Goal: Check status: Check status

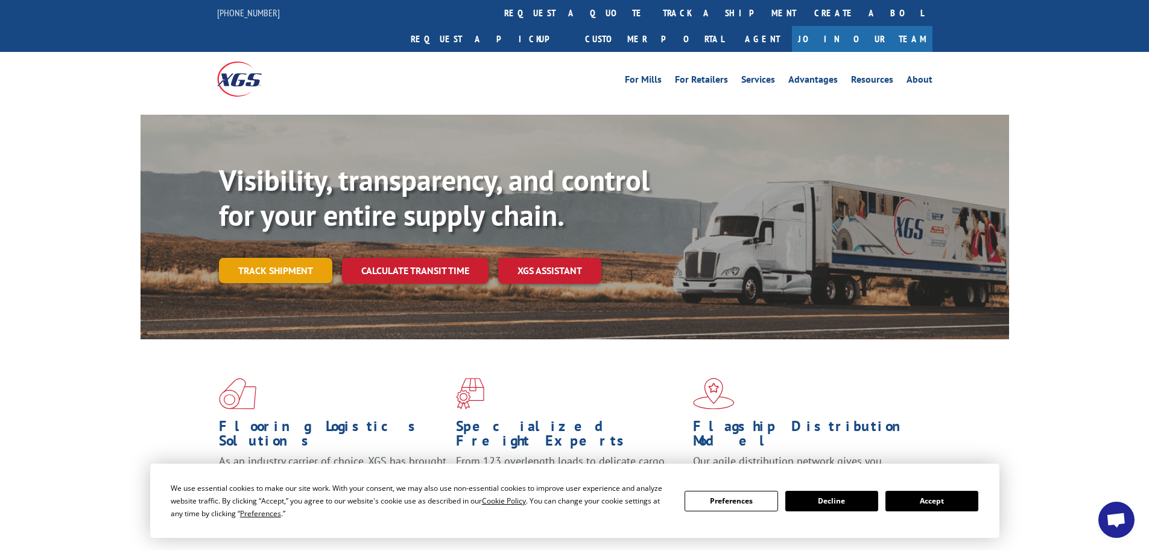
click at [282, 258] on link "Track shipment" at bounding box center [275, 270] width 113 height 25
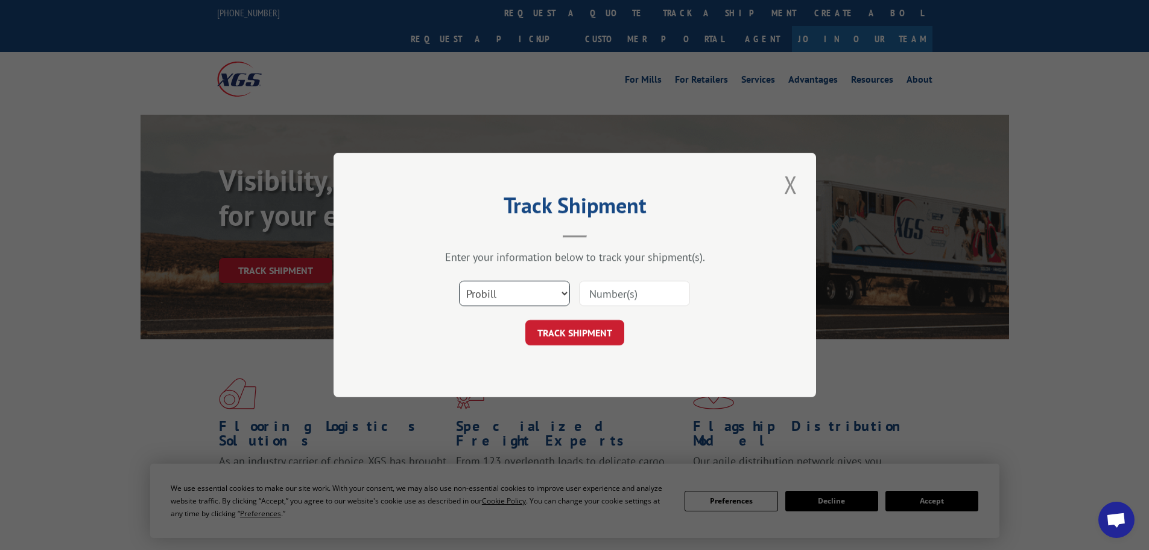
click at [497, 293] on select "Select category... Probill BOL PO" at bounding box center [514, 293] width 111 height 25
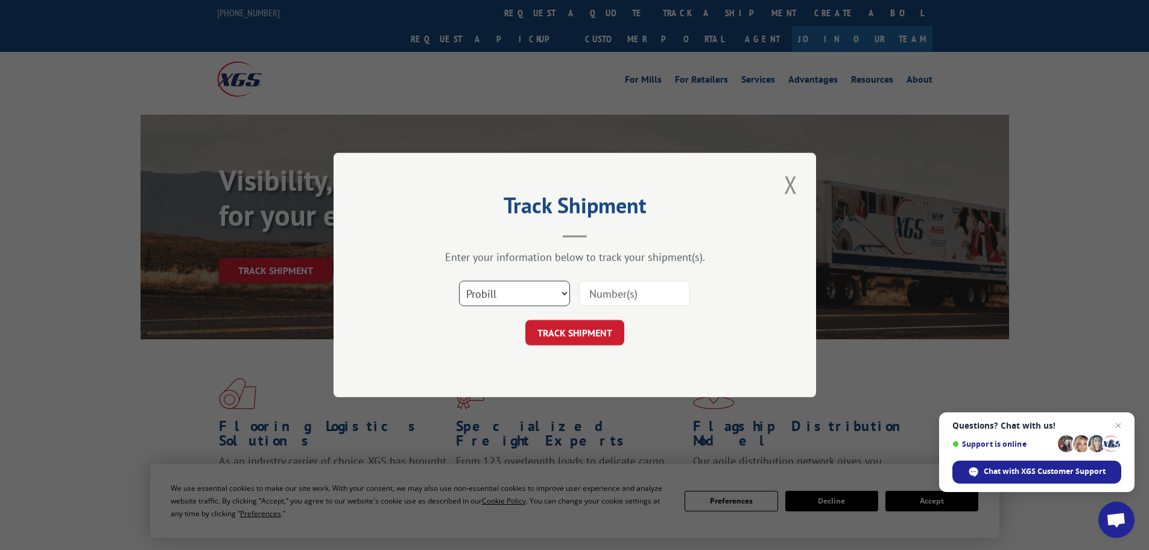
select select "bol"
click at [459, 281] on select "Select category... Probill BOL PO" at bounding box center [514, 293] width 111 height 25
click at [615, 295] on input at bounding box center [634, 293] width 111 height 25
paste input "5963561"
type input "5963561"
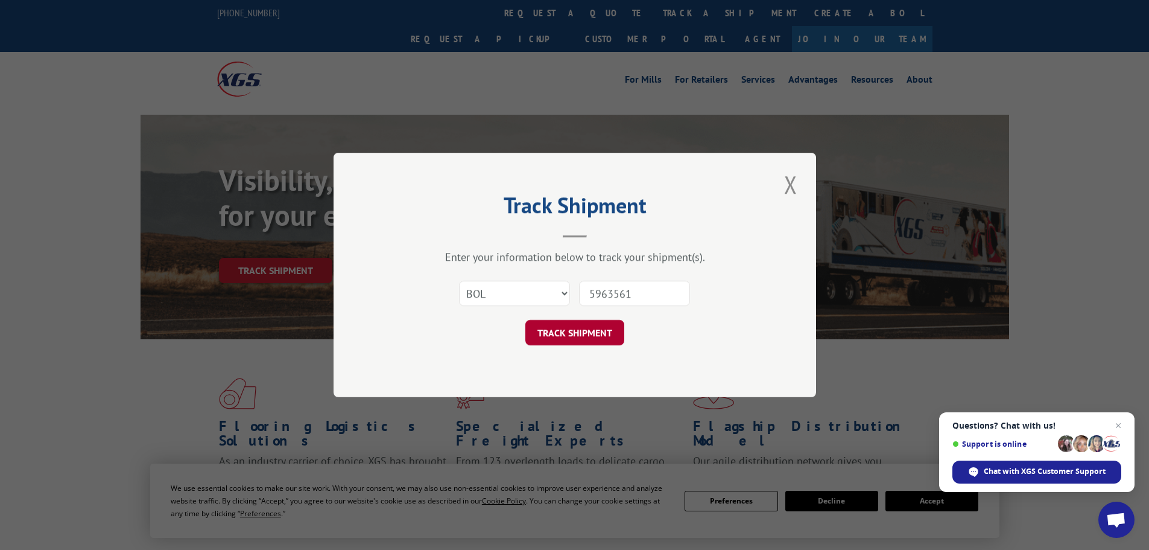
click at [569, 331] on button "TRACK SHIPMENT" at bounding box center [575, 332] width 99 height 25
